Goal: Task Accomplishment & Management: Manage account settings

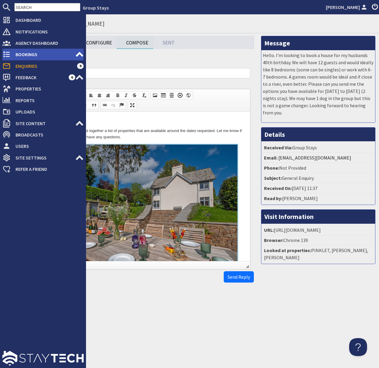
drag, startPoint x: 26, startPoint y: 52, endPoint x: 36, endPoint y: 52, distance: 9.9
click at [26, 52] on span "Bookings" at bounding box center [43, 55] width 64 height 10
type textarea "<p>Dear Joanne Gibb,</p> <p>Thank you for your enquiry. I&#39;ve put together a…"
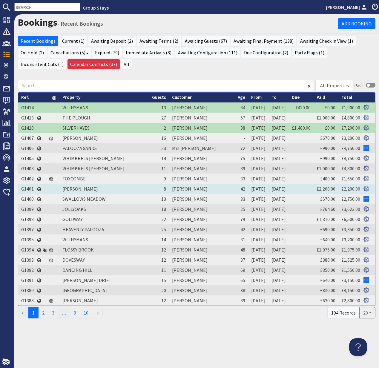
click at [31, 188] on td "G1401" at bounding box center [27, 189] width 19 height 10
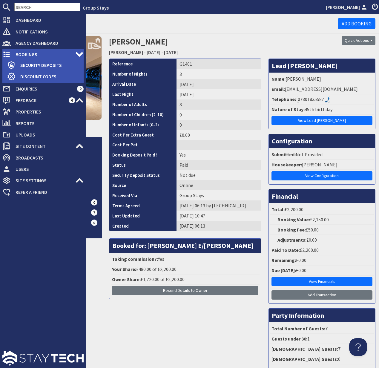
click at [27, 54] on span "Bookings" at bounding box center [43, 55] width 64 height 10
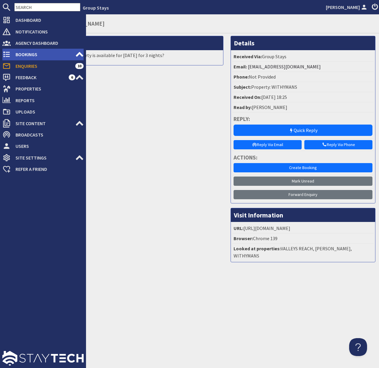
click at [19, 51] on span "Bookings" at bounding box center [43, 55] width 64 height 10
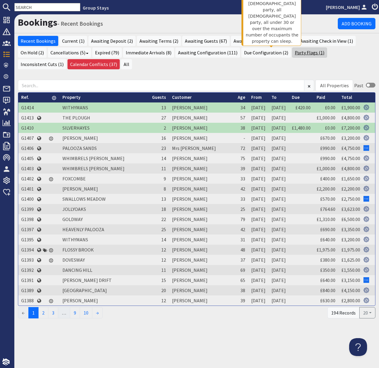
click at [292, 51] on link "Party Flags (1)" at bounding box center [309, 52] width 35 height 10
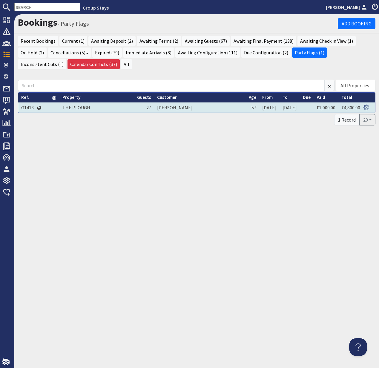
click at [21, 108] on td "G1413" at bounding box center [27, 107] width 19 height 10
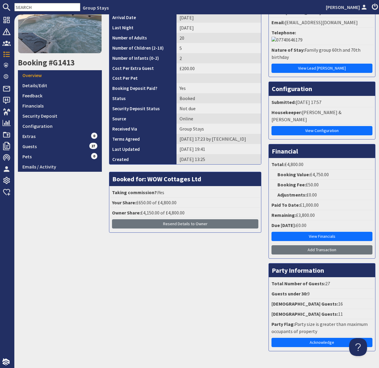
scroll to position [71, 0]
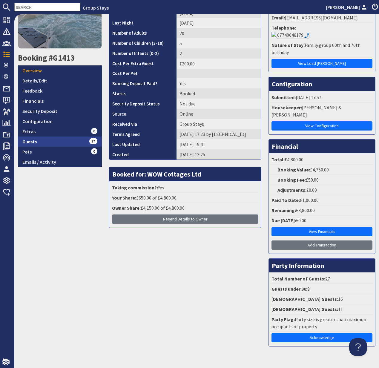
click at [32, 141] on link "Guests 27" at bounding box center [60, 141] width 84 height 10
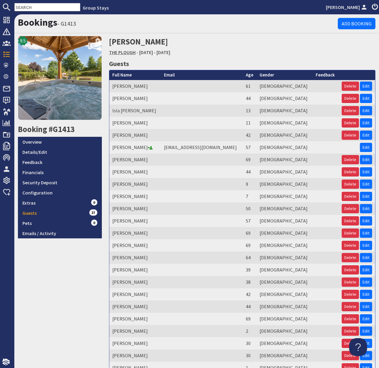
click at [124, 52] on link "THE PLOUGH" at bounding box center [122, 52] width 27 height 6
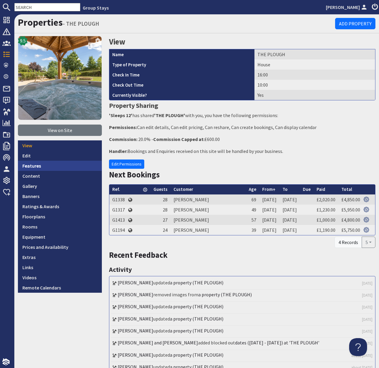
click at [31, 165] on link "Features" at bounding box center [60, 166] width 84 height 10
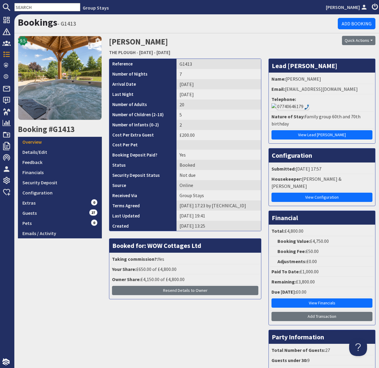
scroll to position [71, 0]
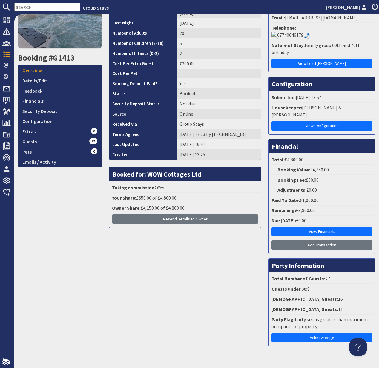
drag, startPoint x: 324, startPoint y: 325, endPoint x: 325, endPoint y: 317, distance: 7.9
click at [324, 333] on link "Acknowledge" at bounding box center [321, 337] width 101 height 9
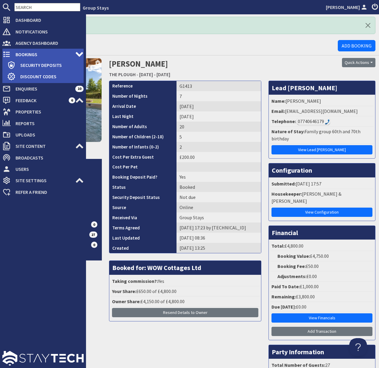
click at [30, 54] on span "Bookings" at bounding box center [43, 55] width 64 height 10
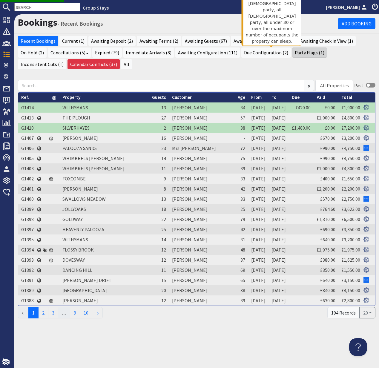
click at [292, 52] on link "Party Flags (1)" at bounding box center [309, 52] width 35 height 10
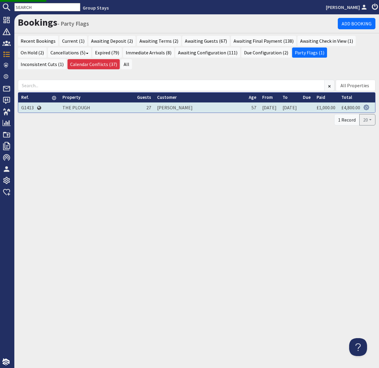
click at [27, 109] on td "G1413" at bounding box center [27, 107] width 19 height 10
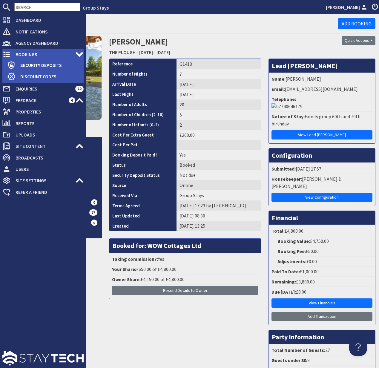
click at [26, 54] on span "Bookings" at bounding box center [43, 55] width 64 height 10
